Goal: Information Seeking & Learning: Learn about a topic

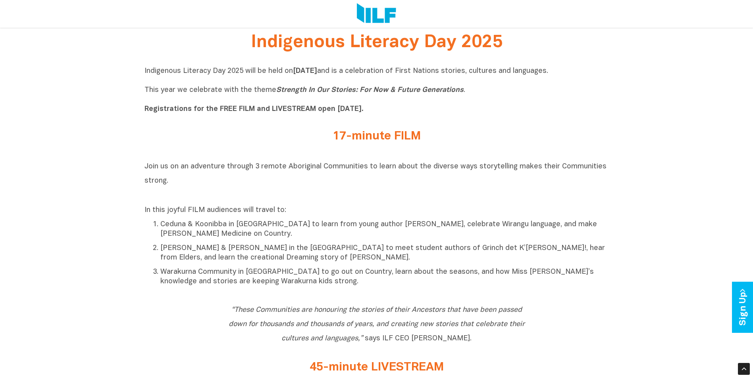
scroll to position [317, 0]
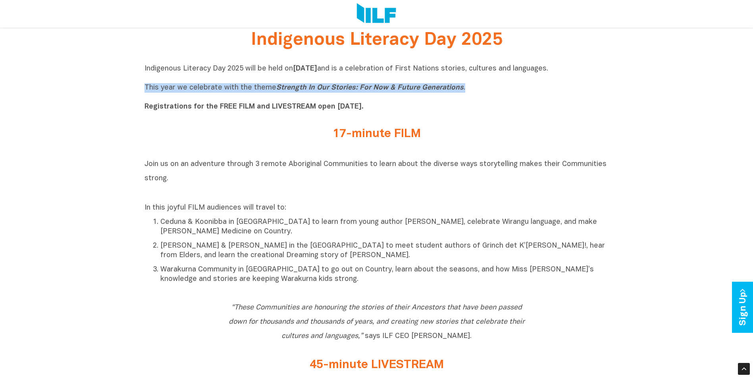
drag, startPoint x: 146, startPoint y: 86, endPoint x: 471, endPoint y: 92, distance: 325.0
click at [473, 92] on p "Indigenous Literacy Day 2025 will be held [DATE][DATE] and is a celebration of …" at bounding box center [376, 88] width 464 height 48
drag, startPoint x: 471, startPoint y: 92, endPoint x: 440, endPoint y: 88, distance: 31.2
copy p "This year we celebrate with the theme Strength In Our Stories: For Now & Future…"
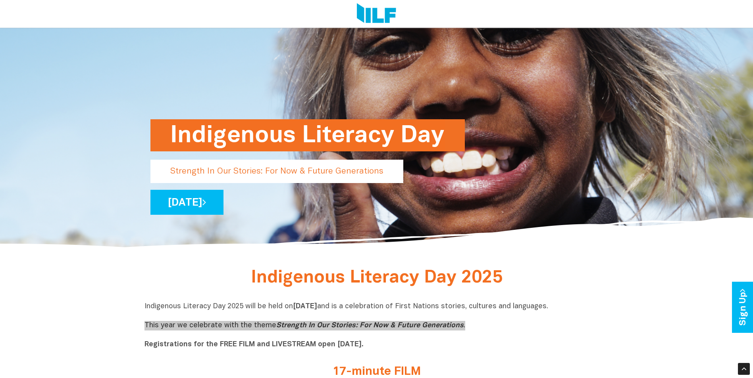
scroll to position [0, 0]
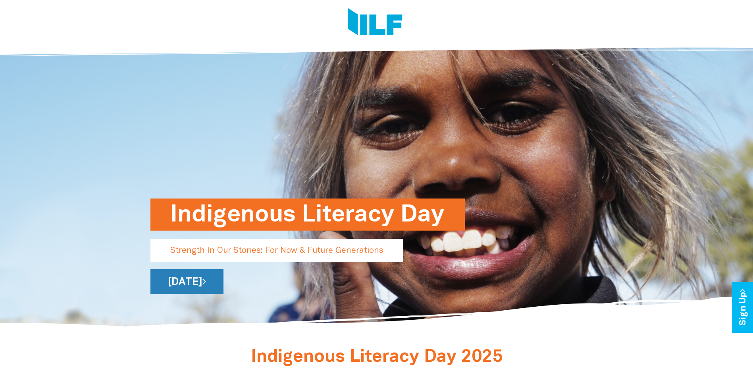
click at [223, 286] on link "[DATE]" at bounding box center [186, 281] width 73 height 25
